Goal: Check status: Check status

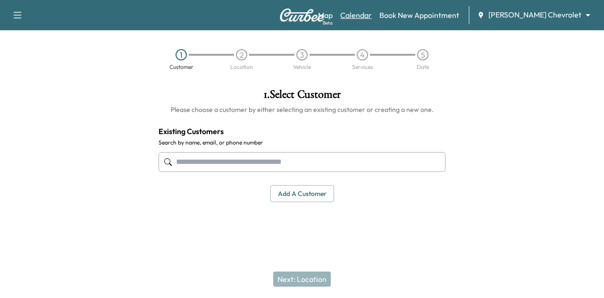
click at [372, 17] on link "Calendar" at bounding box center [356, 14] width 32 height 11
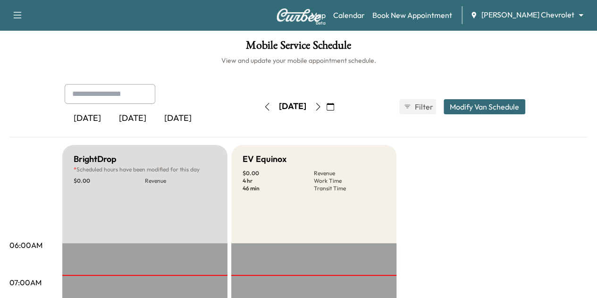
click at [512, 16] on body "Support Log Out Map Beta Calendar Book New Appointment [PERSON_NAME] Chevrolet …" at bounding box center [298, 149] width 597 height 298
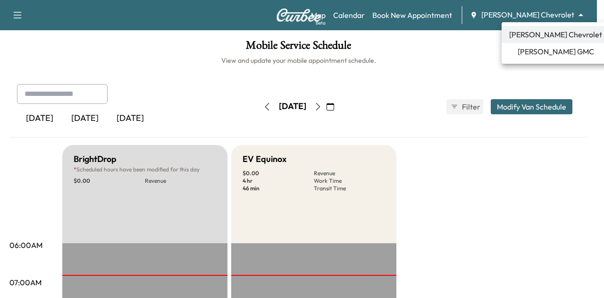
click at [533, 49] on span "[PERSON_NAME] GMC" at bounding box center [555, 51] width 76 height 11
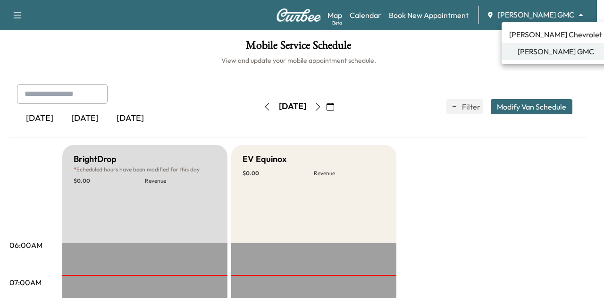
click at [538, 15] on body "Support Log Out Map Beta Calendar Book New Appointment [PERSON_NAME] GMC ******…" at bounding box center [302, 149] width 604 height 298
click at [538, 33] on span "[PERSON_NAME] Chevrolet" at bounding box center [555, 34] width 93 height 11
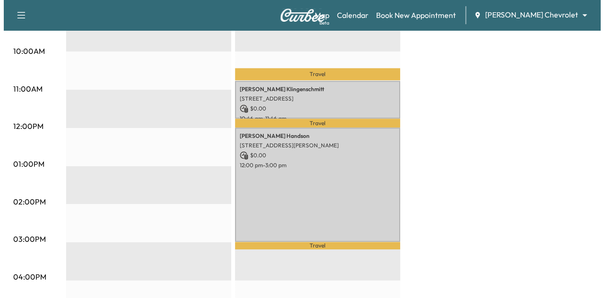
scroll to position [342, 0]
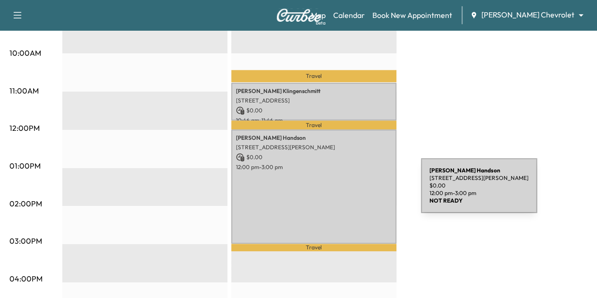
click at [348, 190] on div "[PERSON_NAME] [STREET_ADDRESS][PERSON_NAME] $ 0.00 12:00 pm - 3:00 pm" at bounding box center [313, 186] width 165 height 114
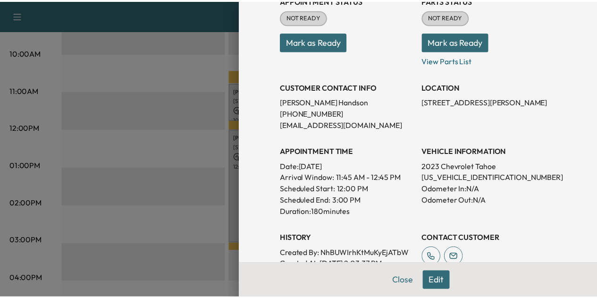
scroll to position [125, 0]
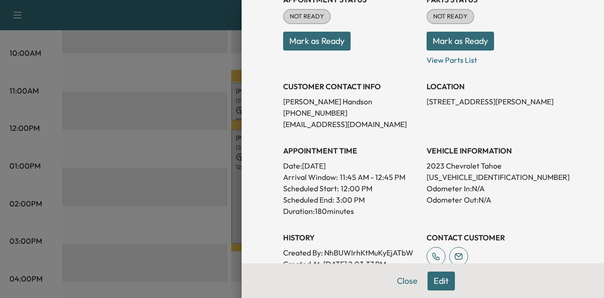
click at [111, 100] on div at bounding box center [302, 149] width 604 height 298
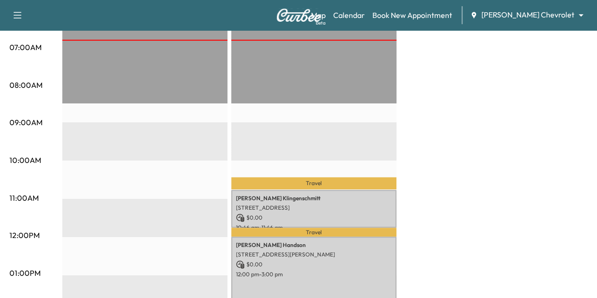
scroll to position [228, 0]
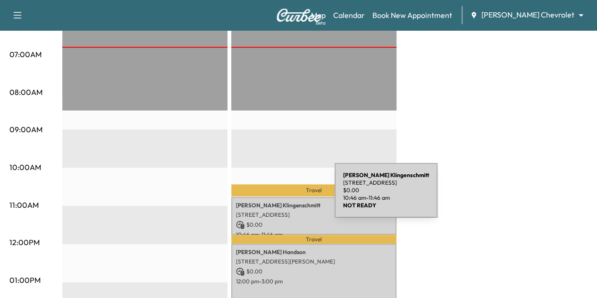
click at [264, 197] on div "[PERSON_NAME] [STREET_ADDRESS] $ 0.00 10:46 am - 11:46 am" at bounding box center [313, 216] width 165 height 38
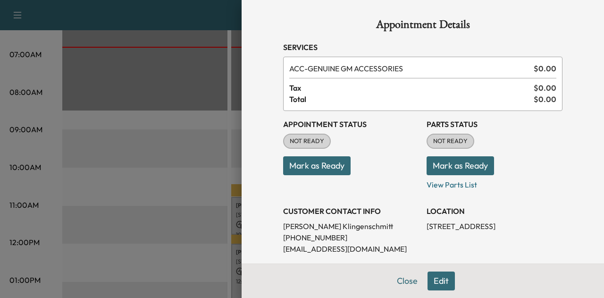
click at [206, 183] on div at bounding box center [302, 149] width 604 height 298
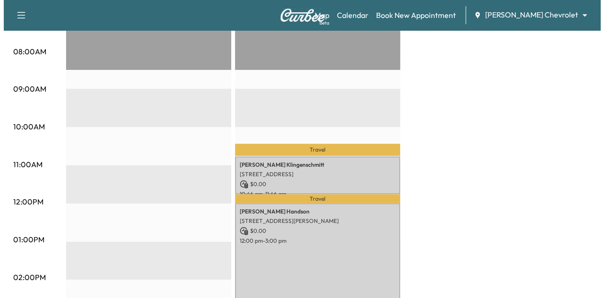
scroll to position [267, 0]
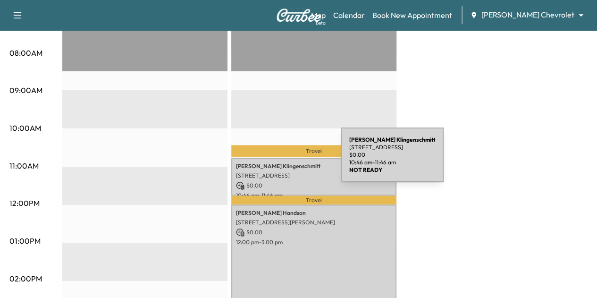
click at [267, 172] on p "[STREET_ADDRESS]" at bounding box center [314, 176] width 156 height 8
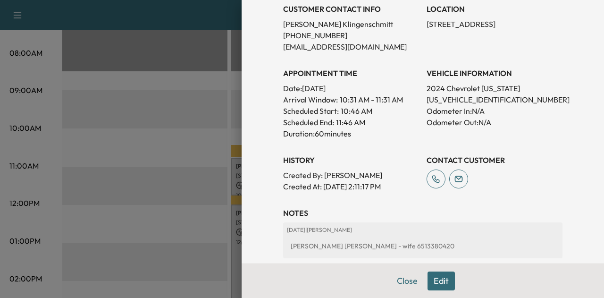
scroll to position [149, 0]
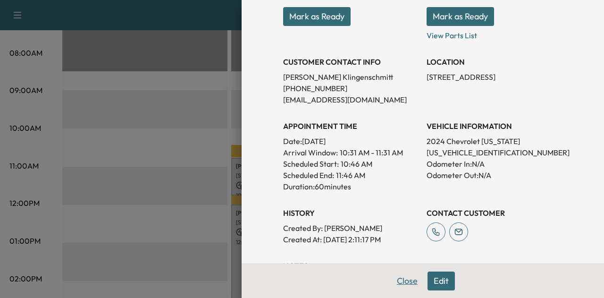
click at [394, 287] on button "Close" at bounding box center [407, 280] width 33 height 19
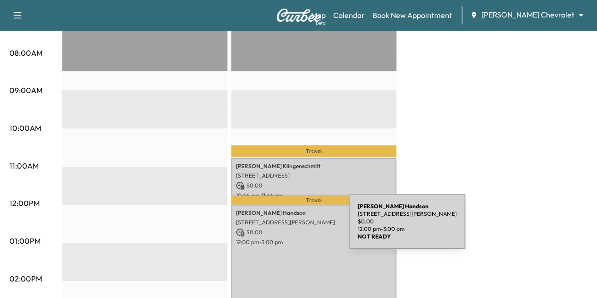
click at [276, 238] on p "12:00 pm - 3:00 pm" at bounding box center [314, 242] width 156 height 8
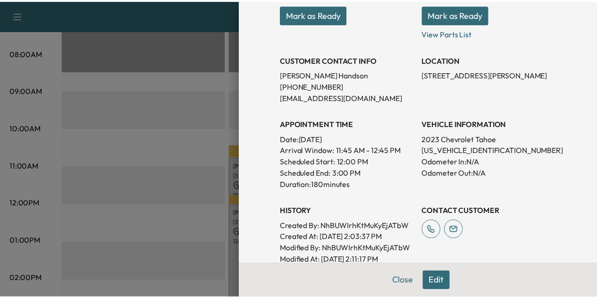
scroll to position [154, 0]
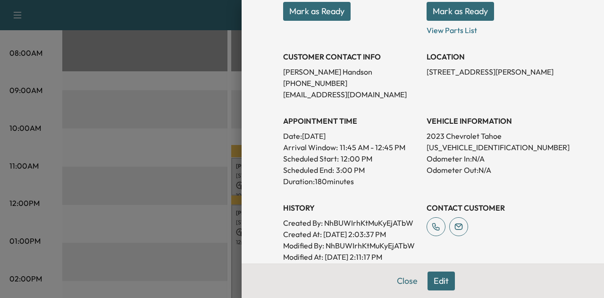
click at [466, 148] on p "[US_VEHICLE_IDENTIFICATION_NUMBER]" at bounding box center [494, 146] width 136 height 11
copy p "[US_VEHICLE_IDENTIFICATION_NUMBER]"
click at [399, 278] on button "Close" at bounding box center [407, 280] width 33 height 19
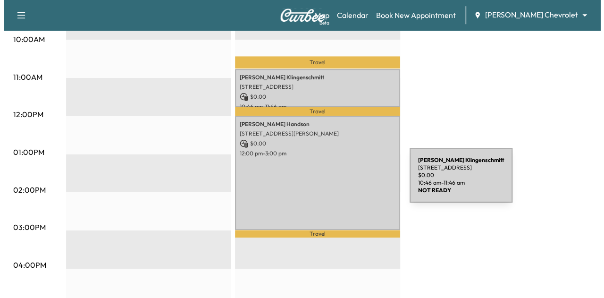
scroll to position [356, 0]
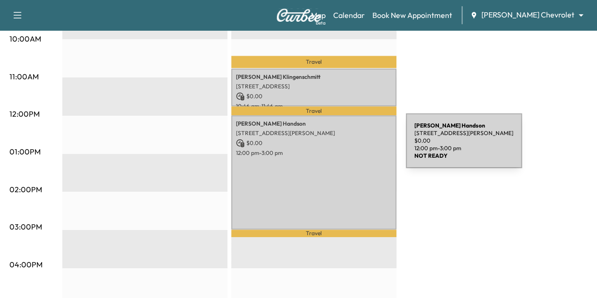
click at [335, 149] on p "12:00 pm - 3:00 pm" at bounding box center [314, 153] width 156 height 8
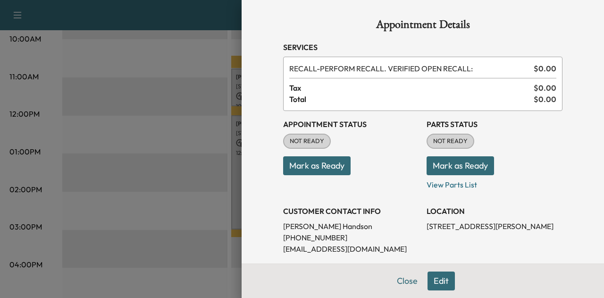
scroll to position [160, 0]
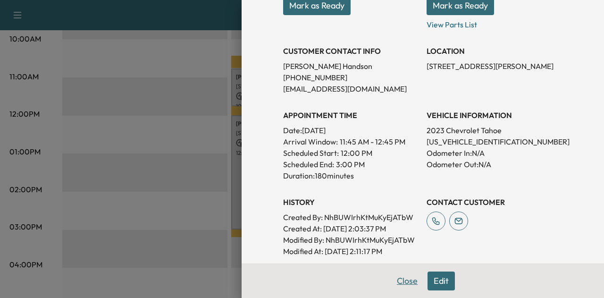
click at [391, 279] on button "Close" at bounding box center [407, 280] width 33 height 19
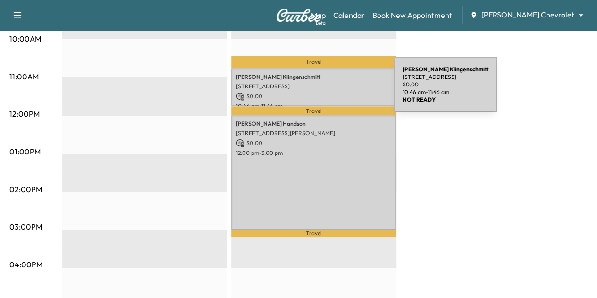
click at [323, 92] on p "$ 0.00" at bounding box center [314, 96] width 156 height 8
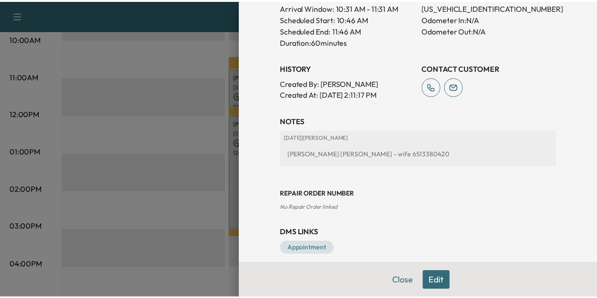
scroll to position [294, 0]
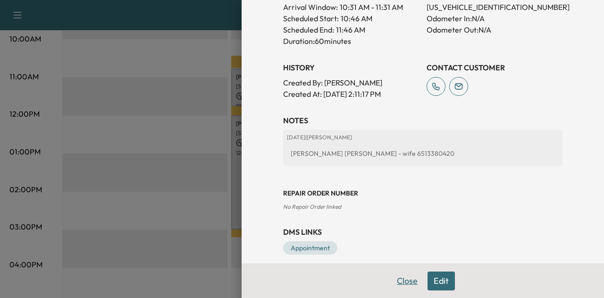
click at [397, 279] on button "Close" at bounding box center [407, 280] width 33 height 19
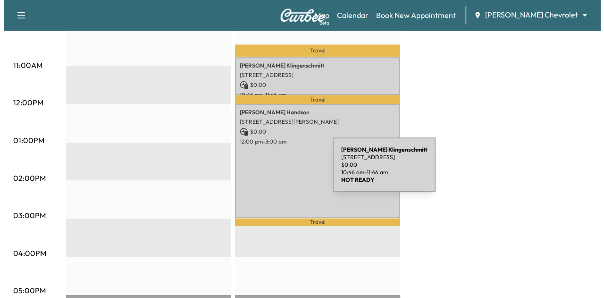
scroll to position [368, 0]
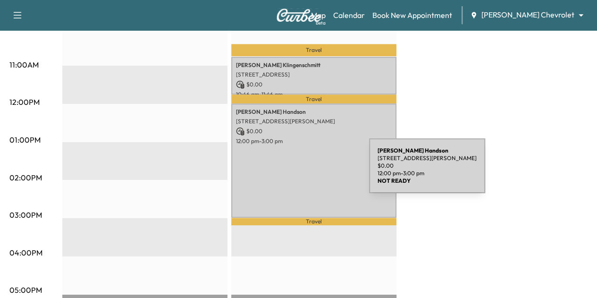
click at [298, 171] on div "[PERSON_NAME] [STREET_ADDRESS][PERSON_NAME] $ 0.00 12:00 pm - 3:00 pm" at bounding box center [313, 160] width 165 height 114
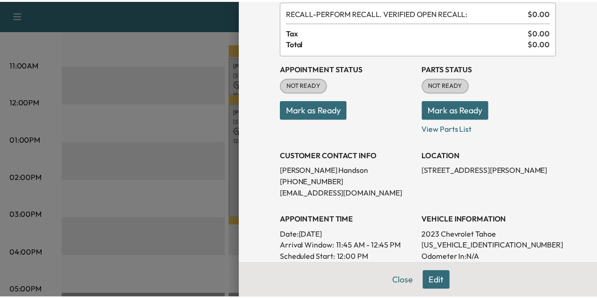
scroll to position [56, 0]
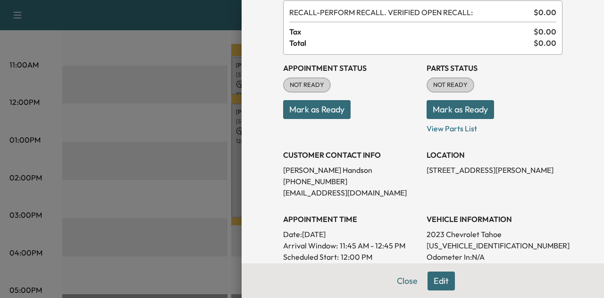
click at [463, 245] on p "[US_VEHICLE_IDENTIFICATION_NUMBER]" at bounding box center [494, 245] width 136 height 11
copy p "[US_VEHICLE_IDENTIFICATION_NUMBER]"
click at [403, 281] on button "Close" at bounding box center [407, 280] width 33 height 19
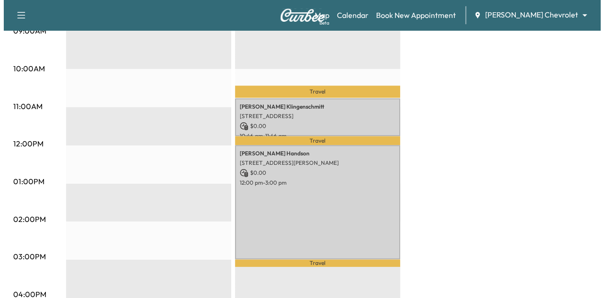
scroll to position [326, 0]
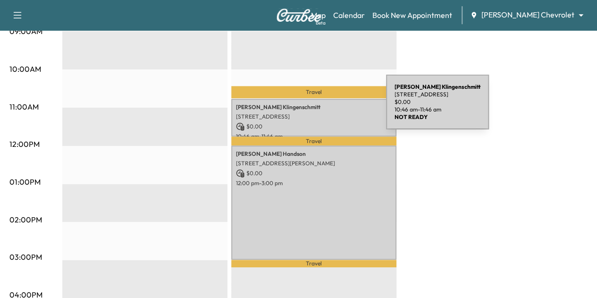
click at [315, 108] on p "[PERSON_NAME]" at bounding box center [314, 107] width 156 height 8
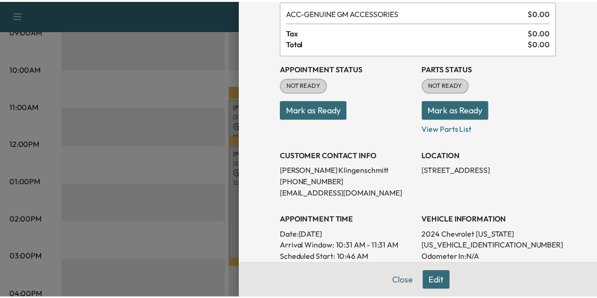
scroll to position [115, 0]
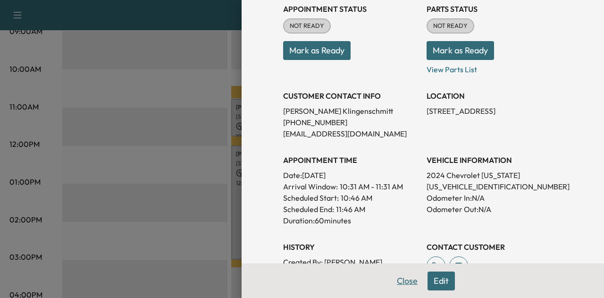
click at [403, 280] on button "Close" at bounding box center [407, 280] width 33 height 19
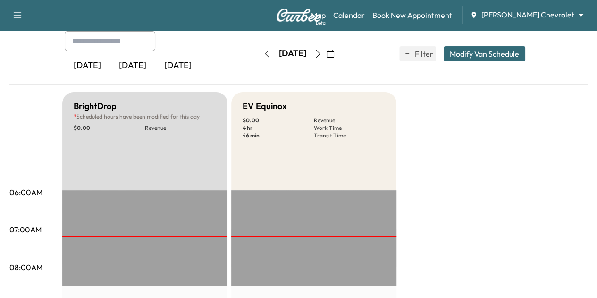
scroll to position [52, 0]
click at [326, 59] on button "button" at bounding box center [318, 54] width 16 height 15
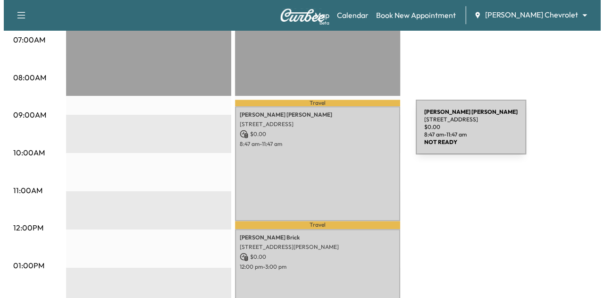
scroll to position [247, 0]
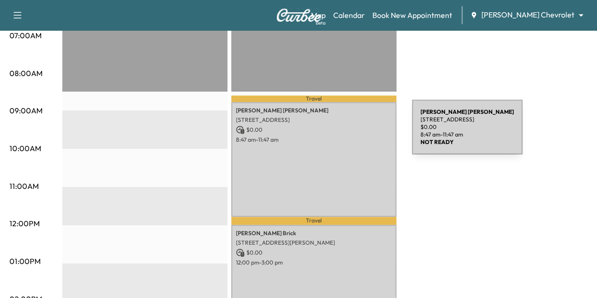
click at [341, 133] on div "[PERSON_NAME] [STREET_ADDRESS] $ 0.00 8:47 am - 11:47 am" at bounding box center [313, 159] width 165 height 114
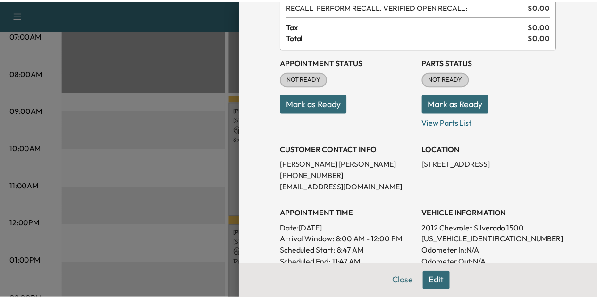
scroll to position [105, 0]
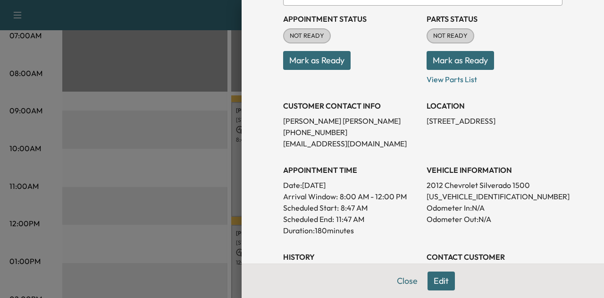
click at [433, 195] on p "[US_VEHICLE_IDENTIFICATION_NUMBER]" at bounding box center [494, 196] width 136 height 11
copy p "[US_VEHICLE_IDENTIFICATION_NUMBER]"
click at [399, 285] on button "Close" at bounding box center [407, 280] width 33 height 19
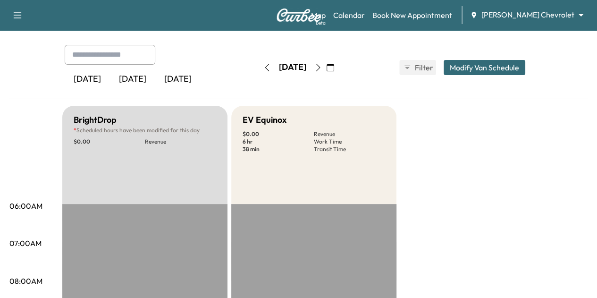
scroll to position [15, 0]
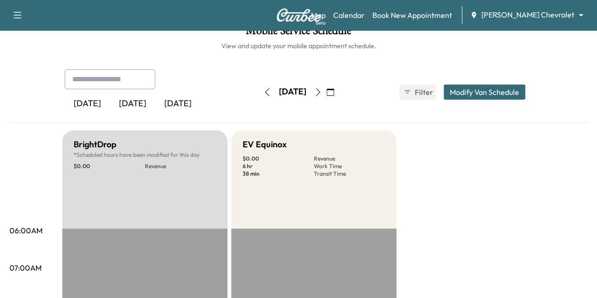
click at [259, 86] on button "button" at bounding box center [267, 91] width 16 height 15
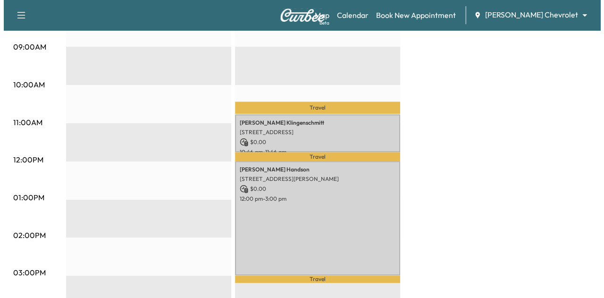
scroll to position [332, 0]
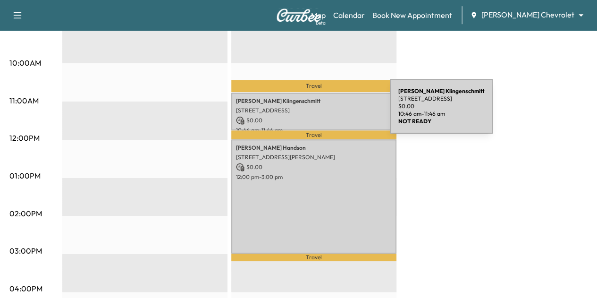
click at [319, 116] on p "$ 0.00" at bounding box center [314, 120] width 156 height 8
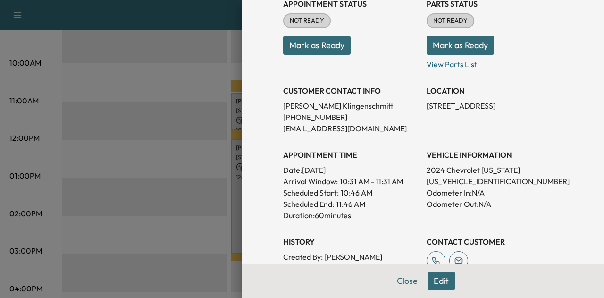
scroll to position [136, 0]
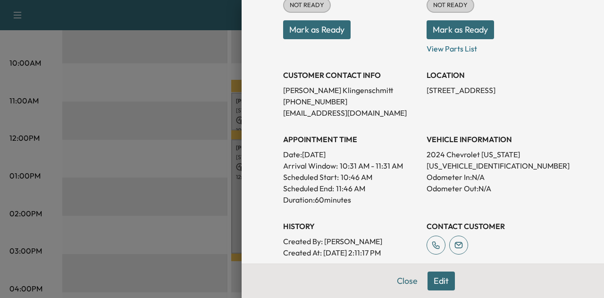
click at [471, 161] on p "[US_VEHICLE_IDENTIFICATION_NUMBER]" at bounding box center [494, 165] width 136 height 11
copy p "[US_VEHICLE_IDENTIFICATION_NUMBER]"
click at [328, 35] on button "Mark as Ready" at bounding box center [316, 29] width 67 height 19
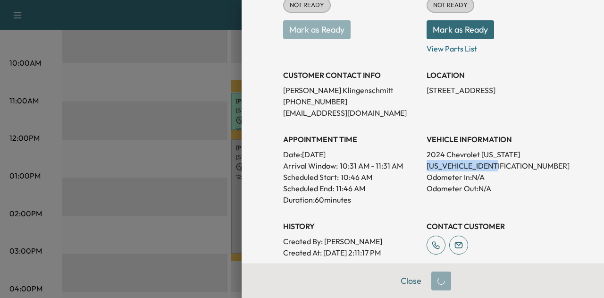
click at [450, 29] on button "Mark as Ready" at bounding box center [459, 29] width 67 height 19
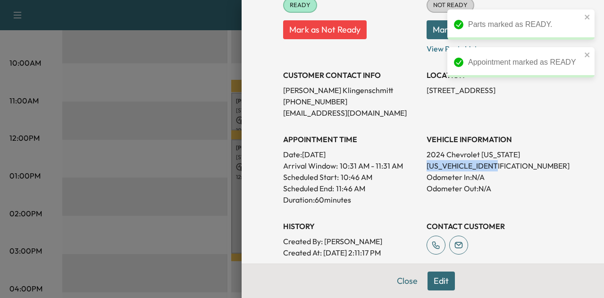
click at [432, 37] on button "Mark as Ready" at bounding box center [459, 29] width 67 height 19
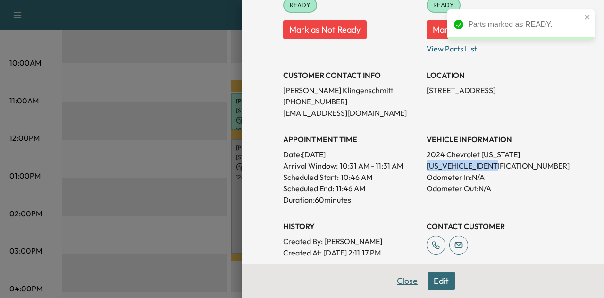
click at [394, 281] on button "Close" at bounding box center [407, 280] width 33 height 19
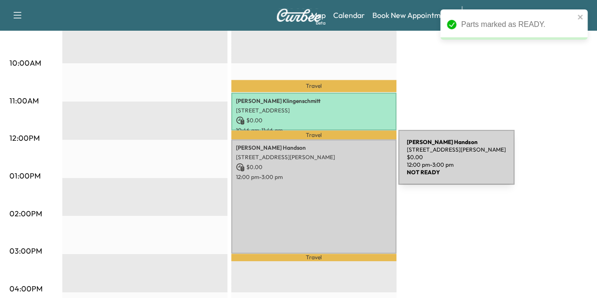
click at [327, 163] on p "$ 0.00" at bounding box center [314, 167] width 156 height 8
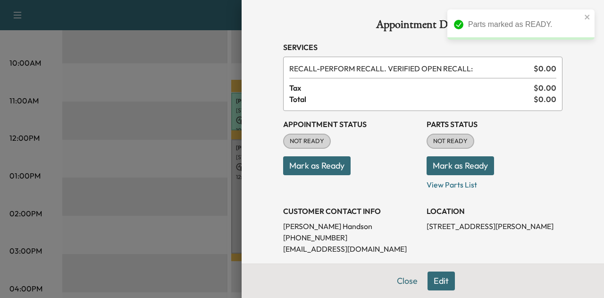
click at [316, 172] on button "Mark as Ready" at bounding box center [316, 165] width 67 height 19
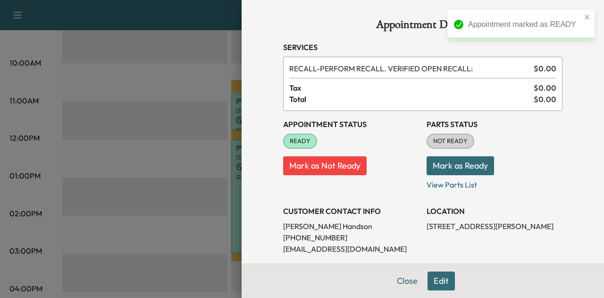
click at [429, 167] on button "Mark as Ready" at bounding box center [459, 165] width 67 height 19
